Goal: Check status: Check status

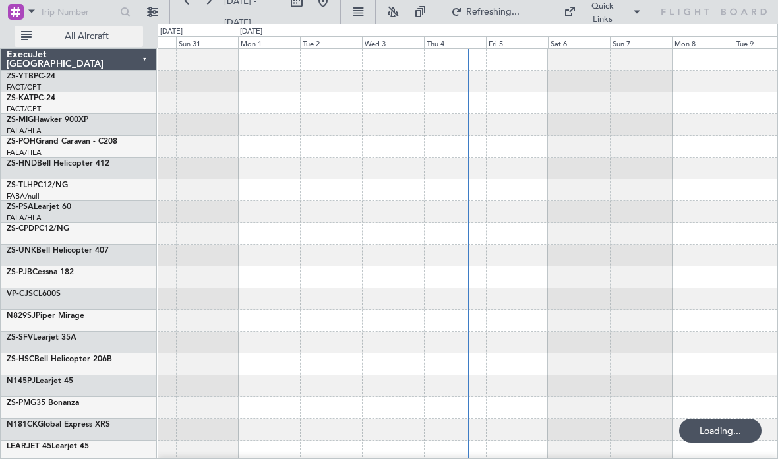
click at [98, 41] on span "All Aircraft" at bounding box center [86, 36] width 105 height 9
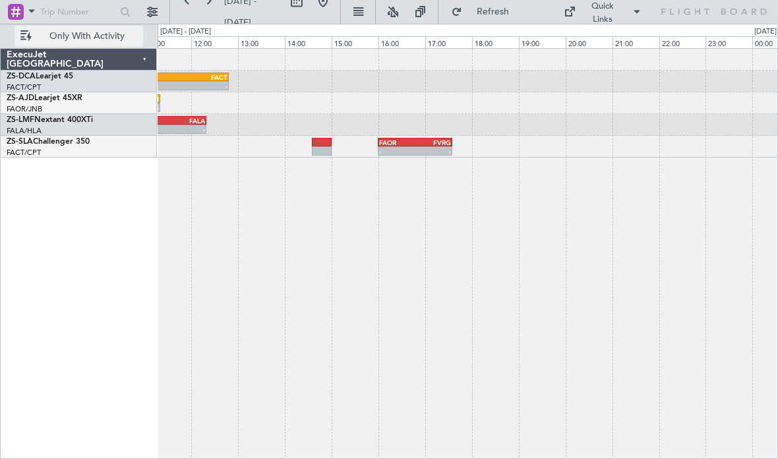
click at [426, 156] on div "- - FAOR 16:00 Z FVRG 17:35 Z - - FVRG 03:50 Z FDSK 05:31 Z" at bounding box center [468, 147] width 620 height 22
click at [432, 150] on div "-" at bounding box center [433, 151] width 36 height 8
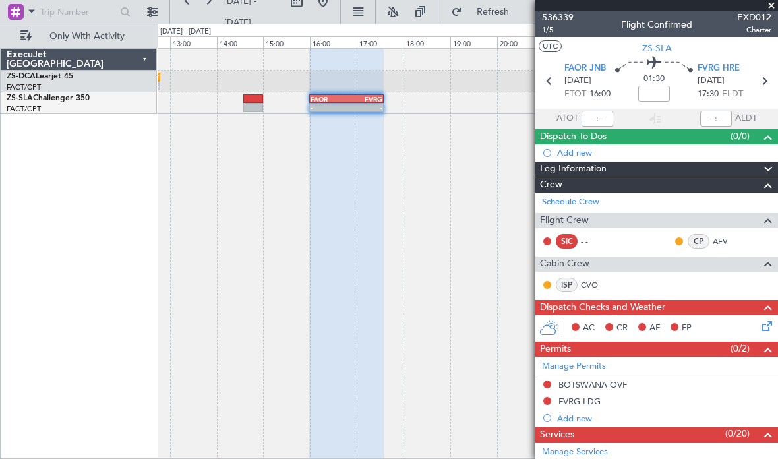
click at [770, 3] on span at bounding box center [771, 6] width 13 height 12
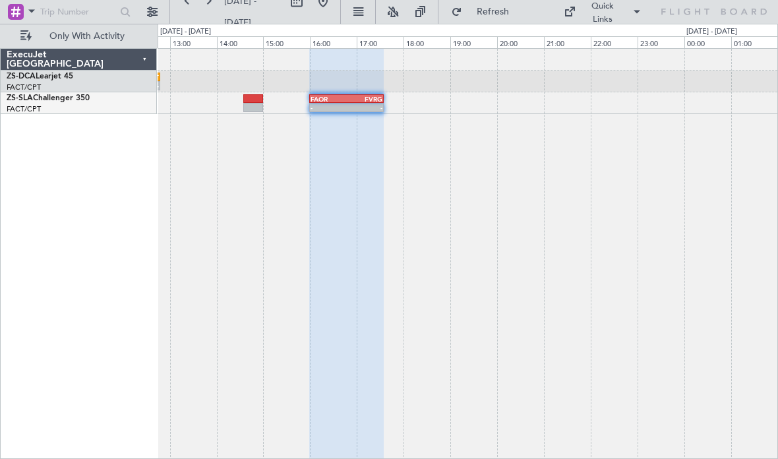
type input "0"
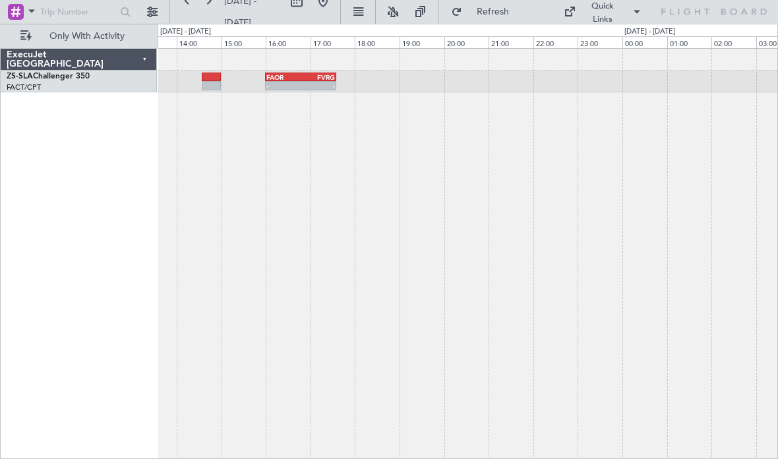
click at [595, 209] on div "FAOR 16:00 Z FVRG 17:35 Z - - - - FVRG 03:50 Z FDSK 05:31 Z" at bounding box center [468, 253] width 620 height 411
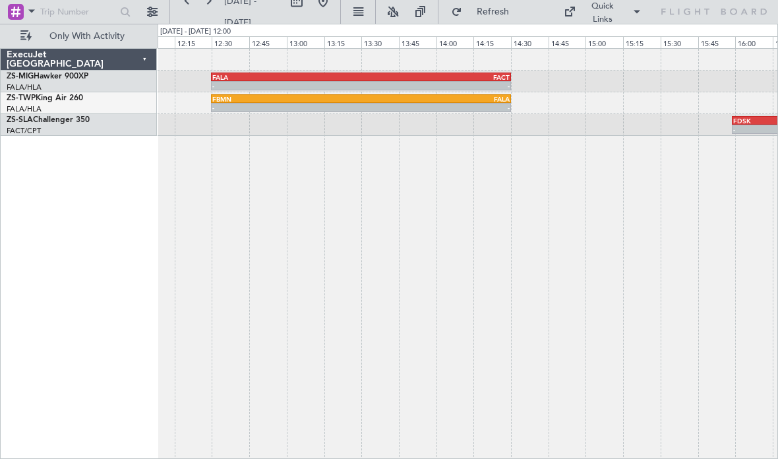
click at [478, 78] on div "FACT" at bounding box center [435, 77] width 148 height 8
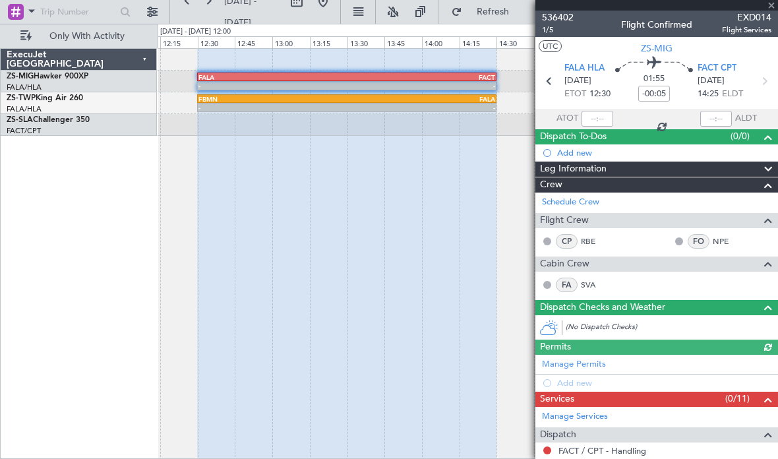
click at [774, 4] on div at bounding box center [656, 5] width 243 height 11
click at [771, 7] on div at bounding box center [656, 5] width 243 height 11
click at [773, 7] on div at bounding box center [656, 5] width 243 height 11
click at [773, 10] on div at bounding box center [656, 5] width 243 height 11
click at [774, 6] on span at bounding box center [771, 6] width 13 height 12
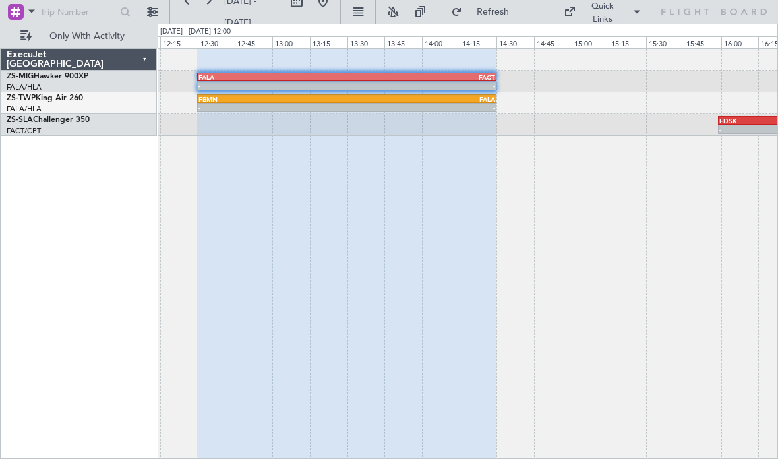
type input "0"
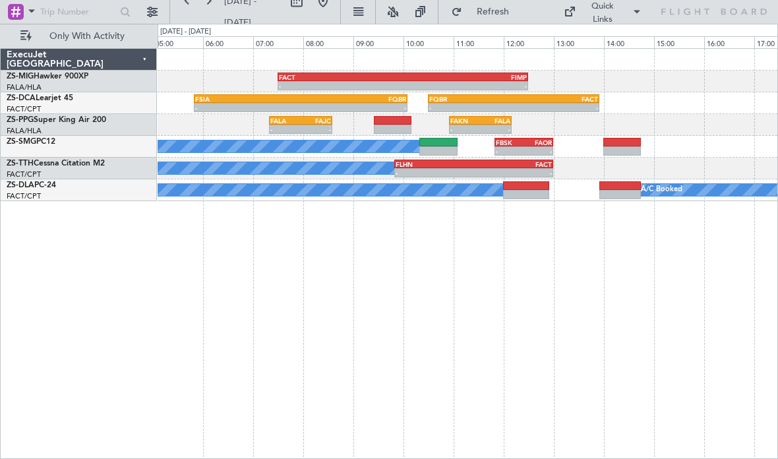
click at [475, 78] on div "FIMP" at bounding box center [465, 77] width 124 height 8
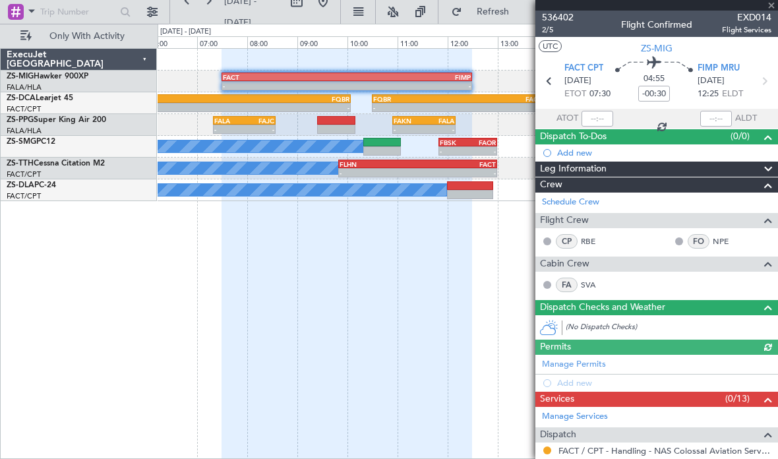
click at [771, 5] on div at bounding box center [656, 5] width 243 height 11
click at [774, 5] on div at bounding box center [656, 5] width 243 height 11
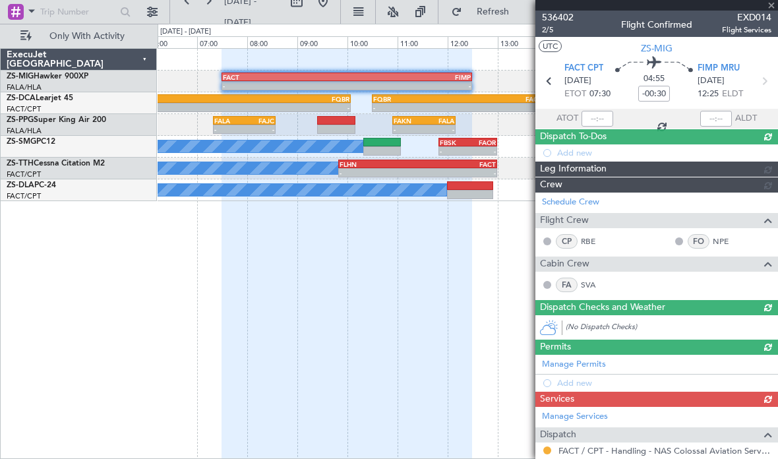
click at [774, 4] on div at bounding box center [656, 5] width 243 height 11
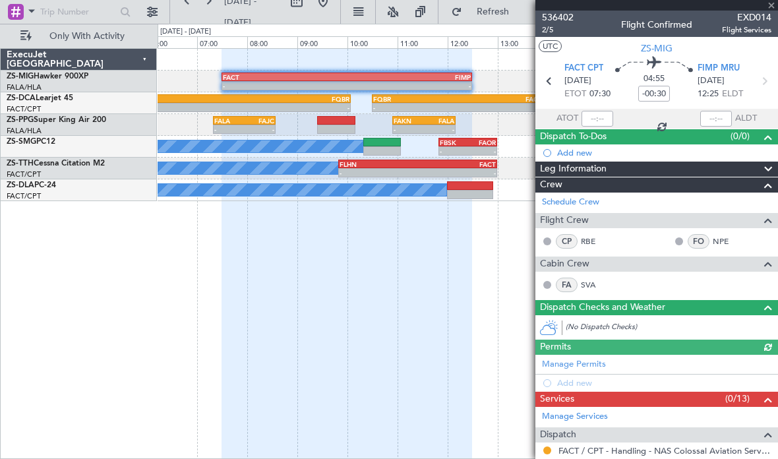
click at [774, 7] on div at bounding box center [656, 5] width 243 height 11
click at [773, 4] on div at bounding box center [656, 5] width 243 height 11
click at [776, 5] on span at bounding box center [771, 6] width 13 height 12
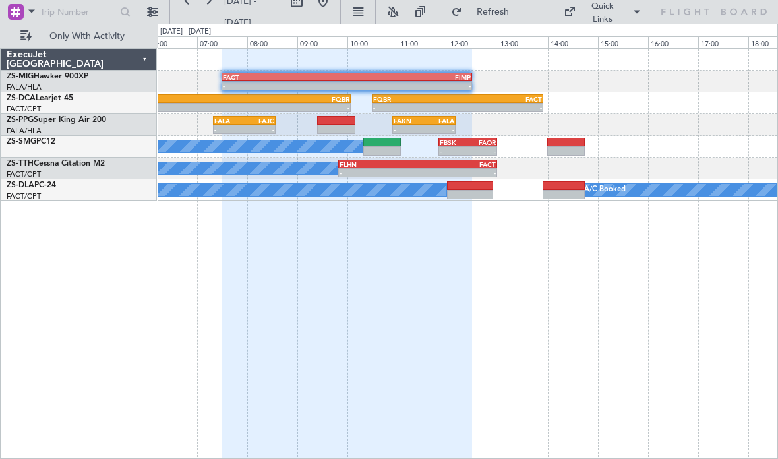
type input "0"
